Goal: Information Seeking & Learning: Learn about a topic

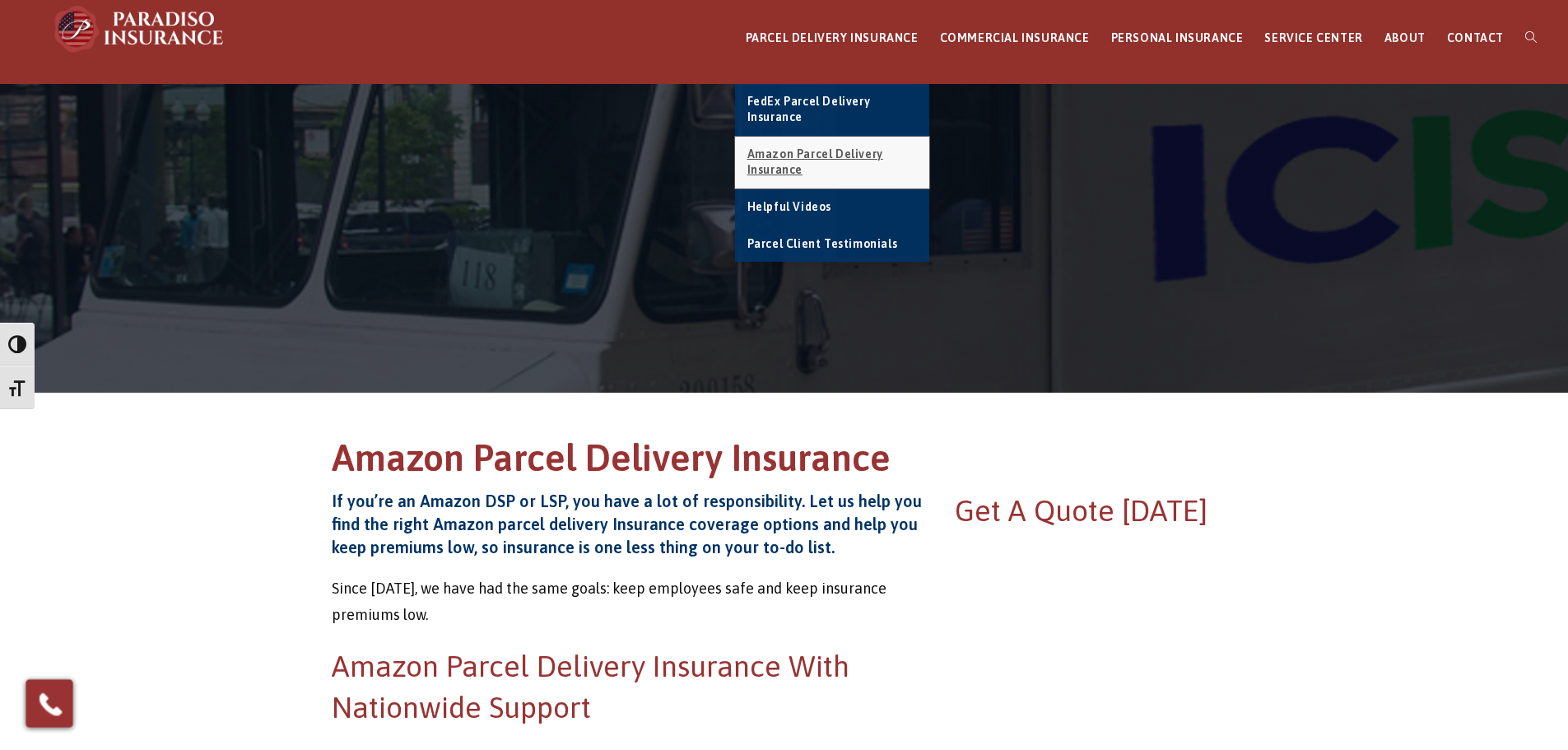
click at [799, 159] on span "Amazon Parcel Delivery Insurance" at bounding box center [815, 161] width 135 height 29
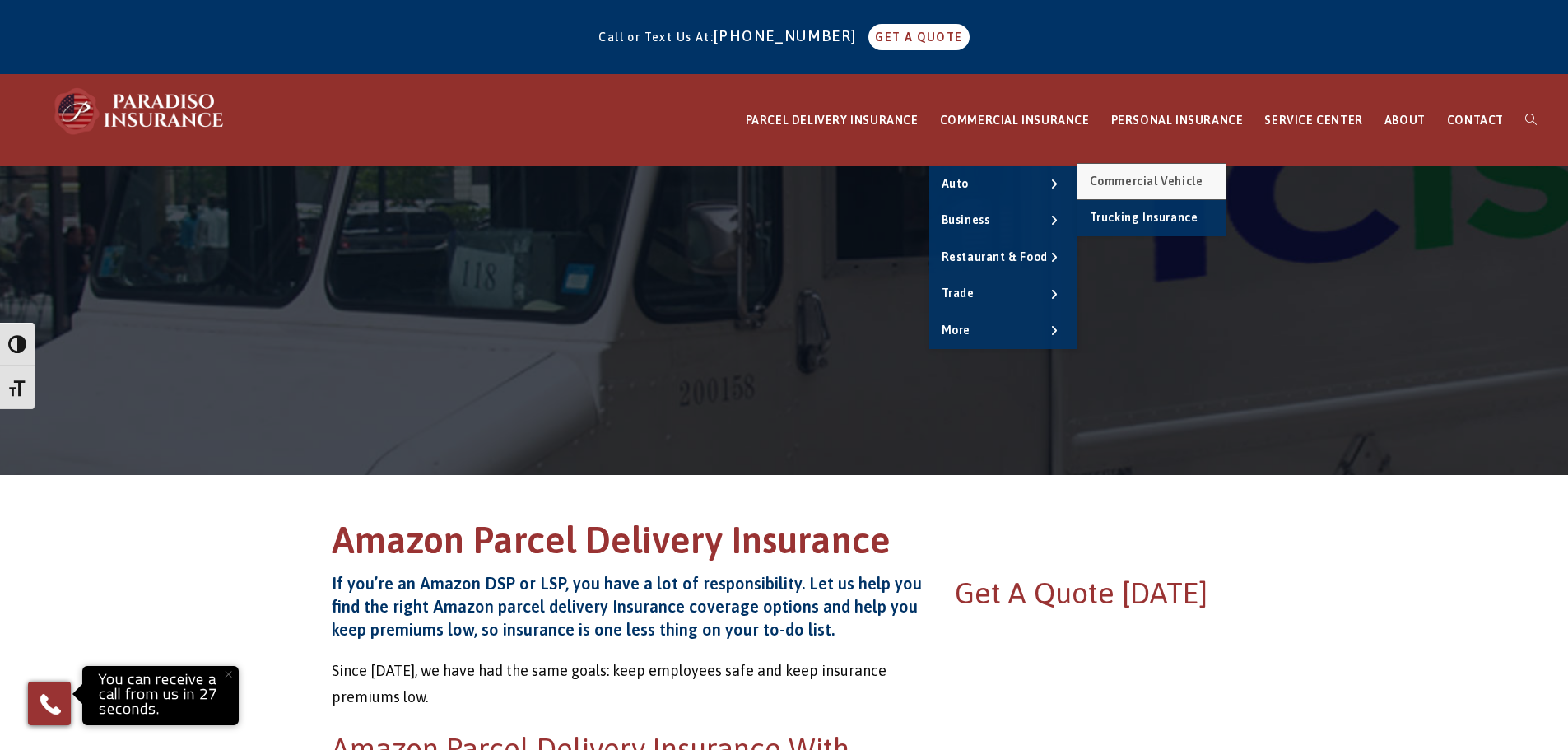
click at [1122, 186] on span "Commercial Vehicle" at bounding box center [1147, 181] width 113 height 13
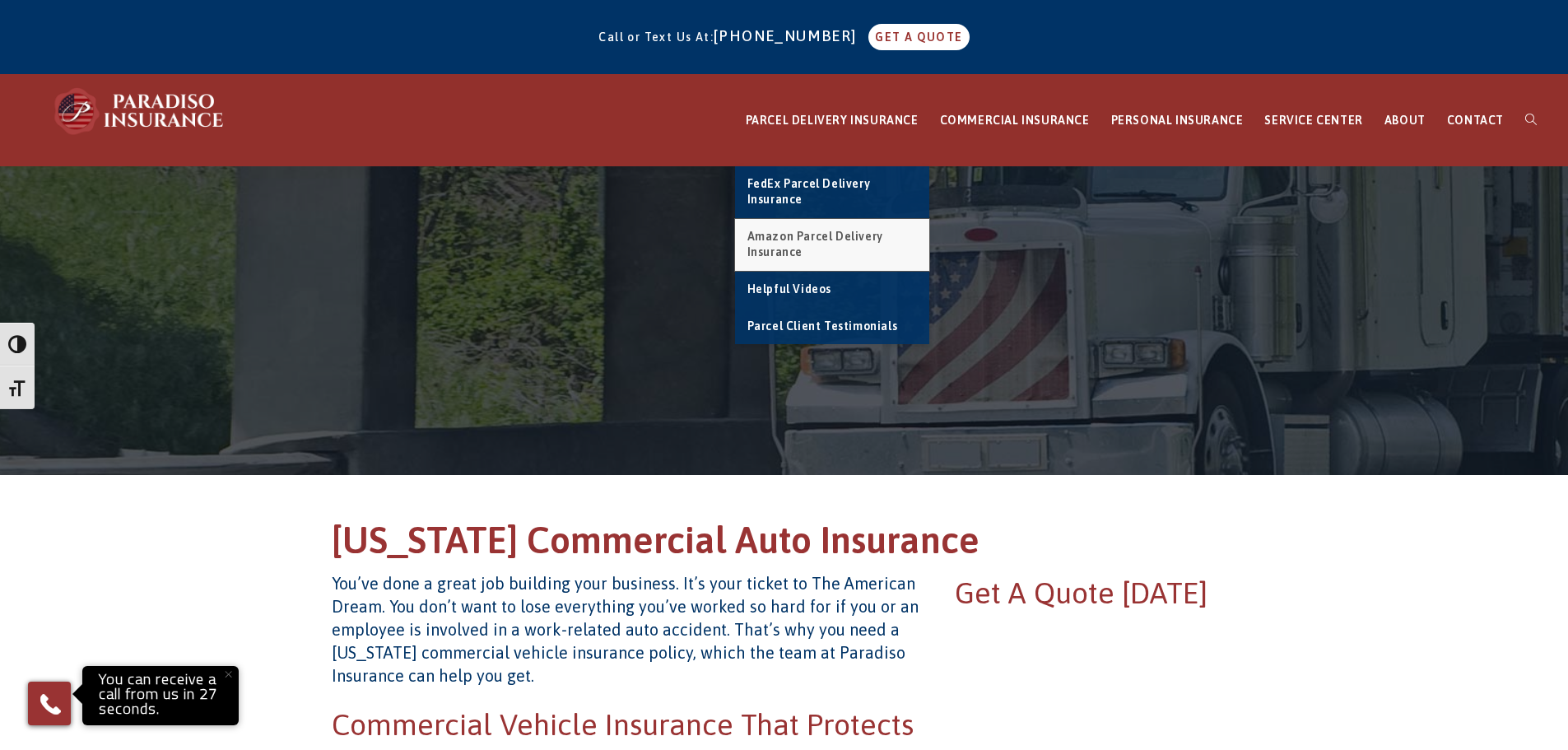
click at [800, 237] on span "Amazon Parcel Delivery Insurance" at bounding box center [815, 244] width 135 height 29
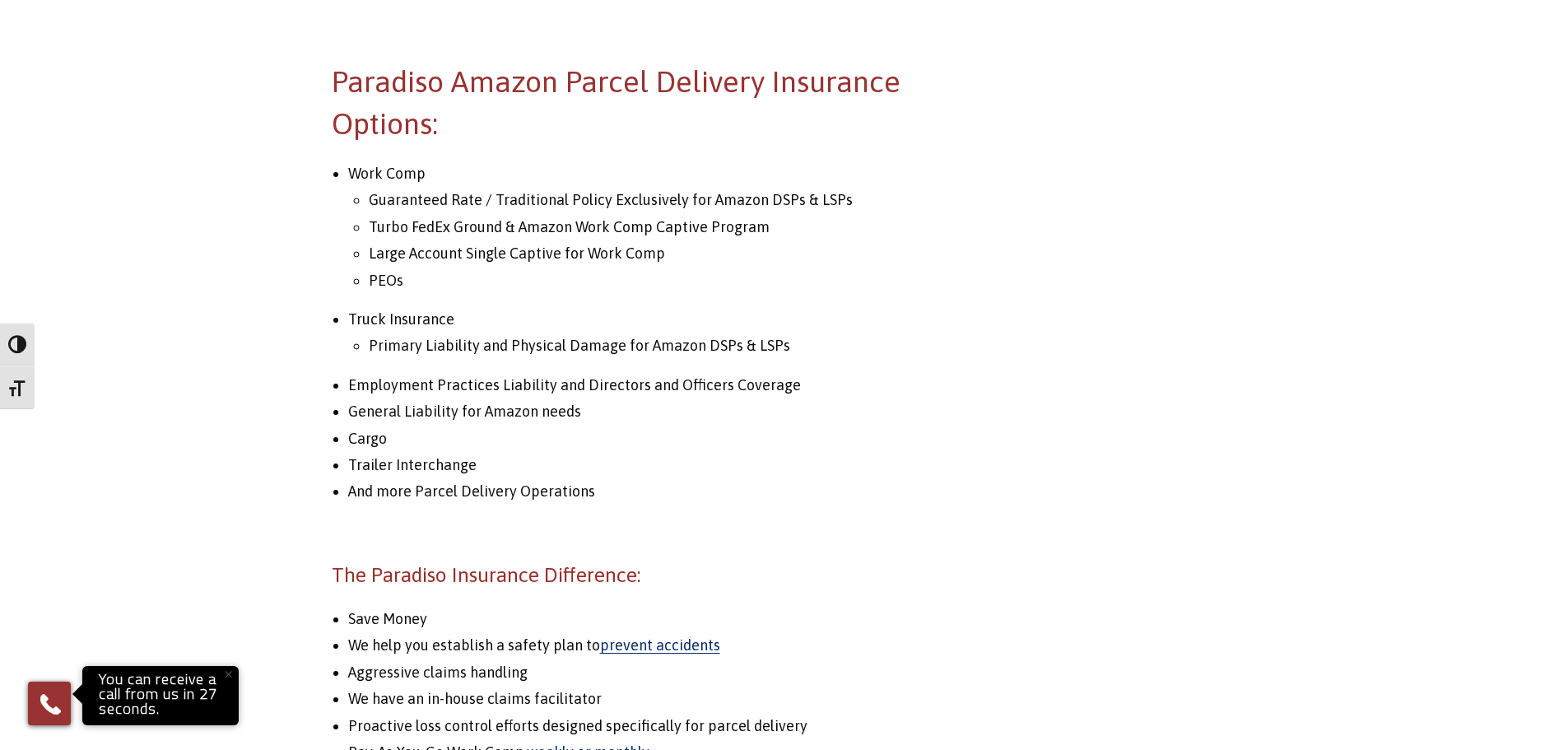
scroll to position [987, 0]
